Goal: Information Seeking & Learning: Learn about a topic

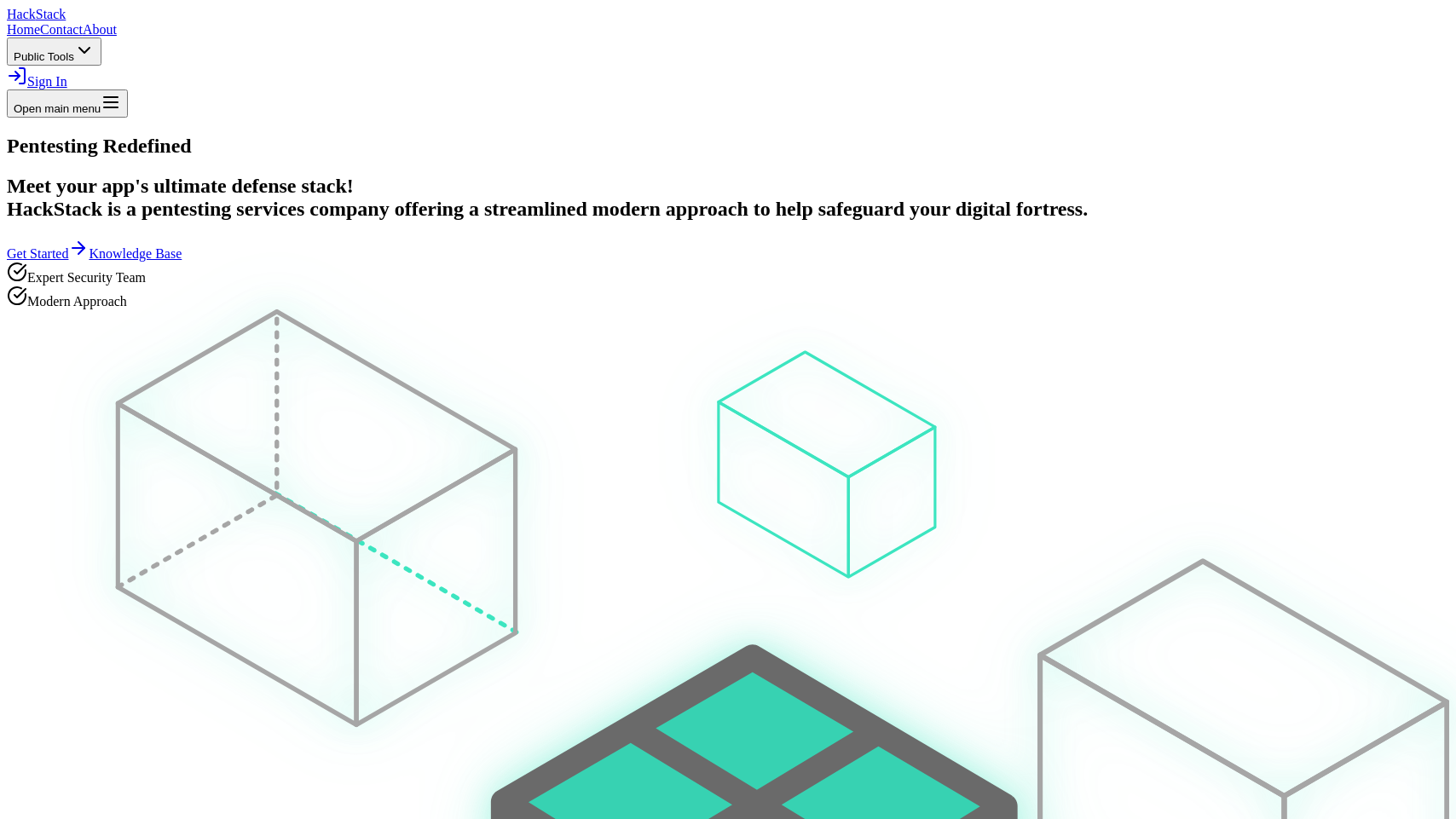
click at [74, 51] on span "Public Tools" at bounding box center [44, 57] width 61 height 13
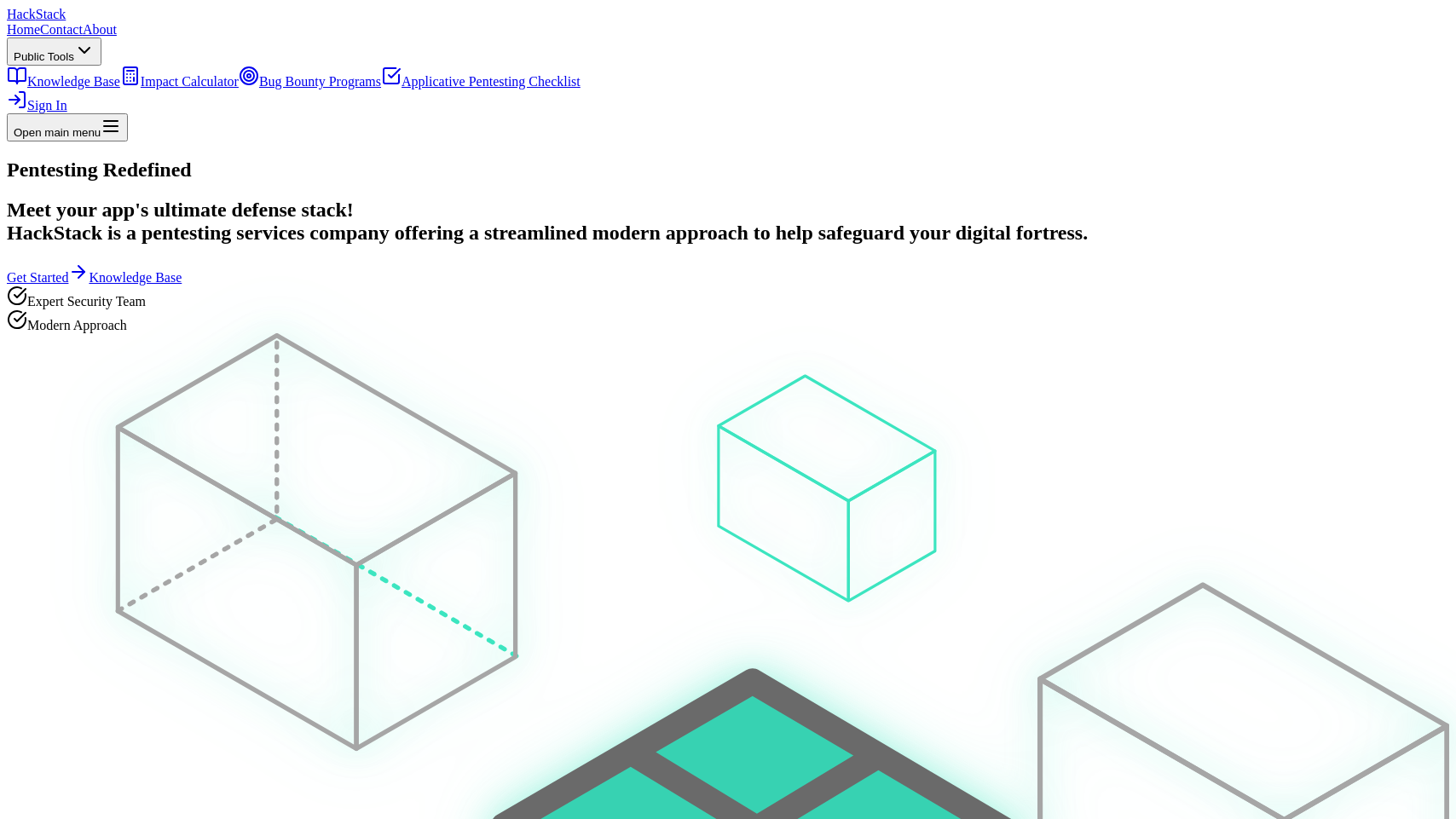
click at [381, 88] on link "Bug Bounty Programs" at bounding box center [310, 81] width 142 height 15
